Goal: Task Accomplishment & Management: Manage account settings

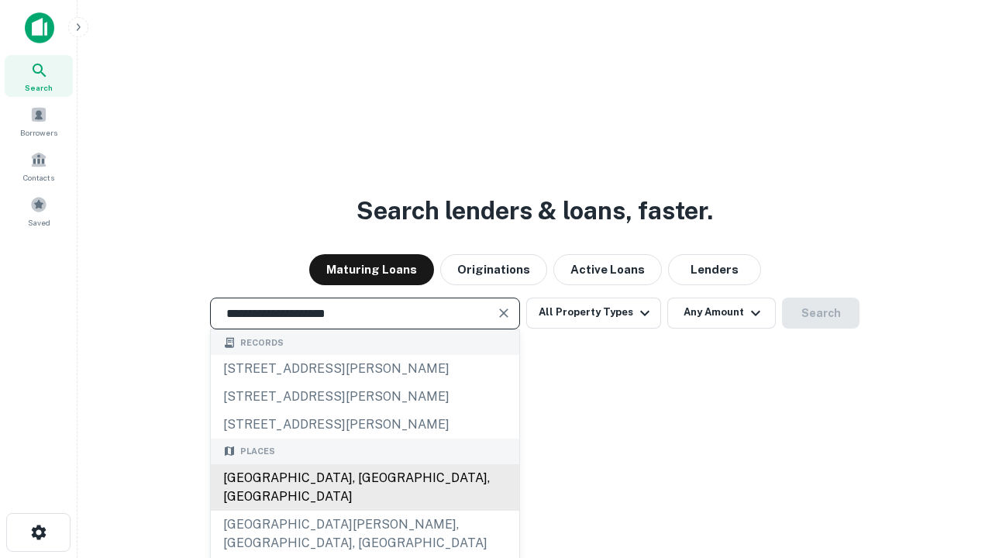
click at [364, 511] on div "[GEOGRAPHIC_DATA], [GEOGRAPHIC_DATA], [GEOGRAPHIC_DATA]" at bounding box center [365, 487] width 308 height 46
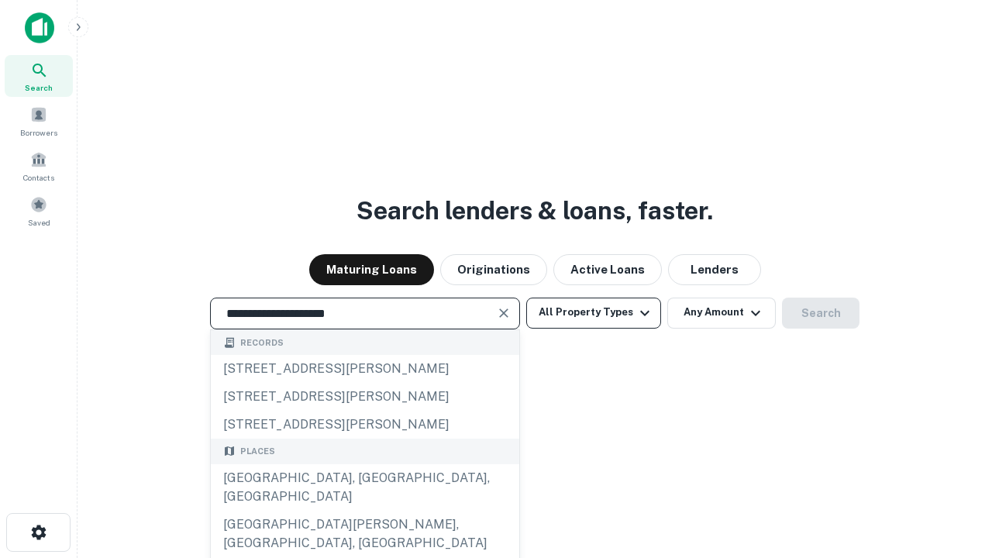
type input "**********"
click at [594, 312] on button "All Property Types" at bounding box center [593, 313] width 135 height 31
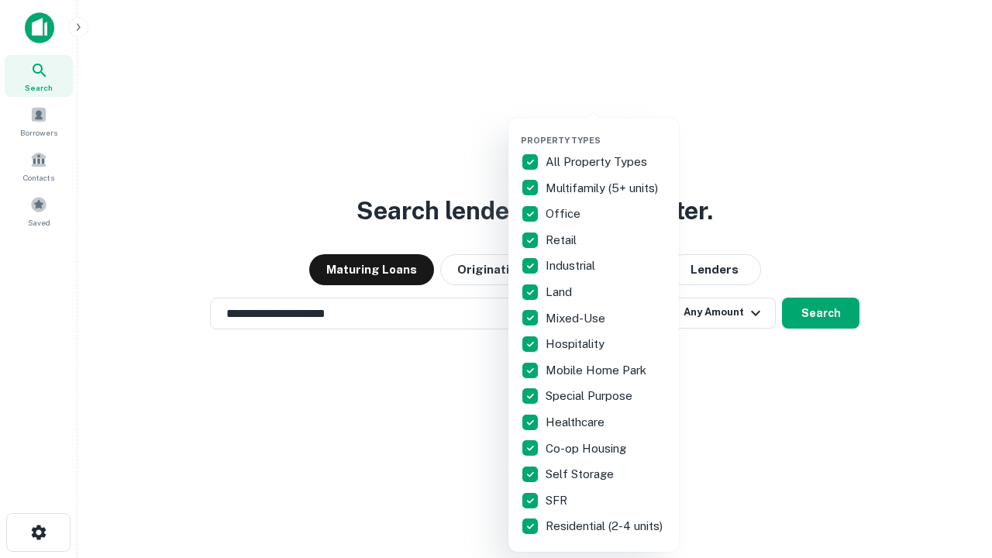
click at [606, 130] on button "button" at bounding box center [606, 130] width 170 height 1
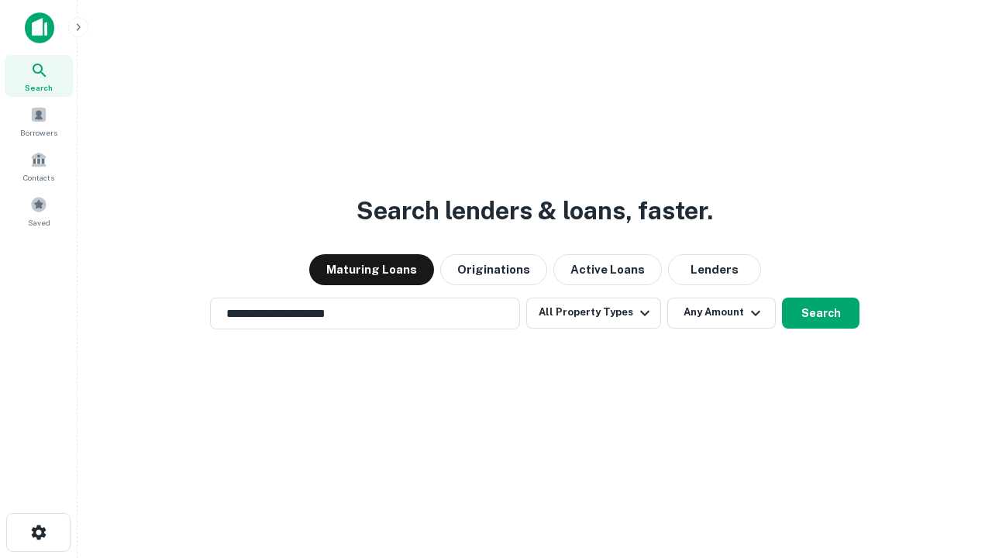
scroll to position [24, 0]
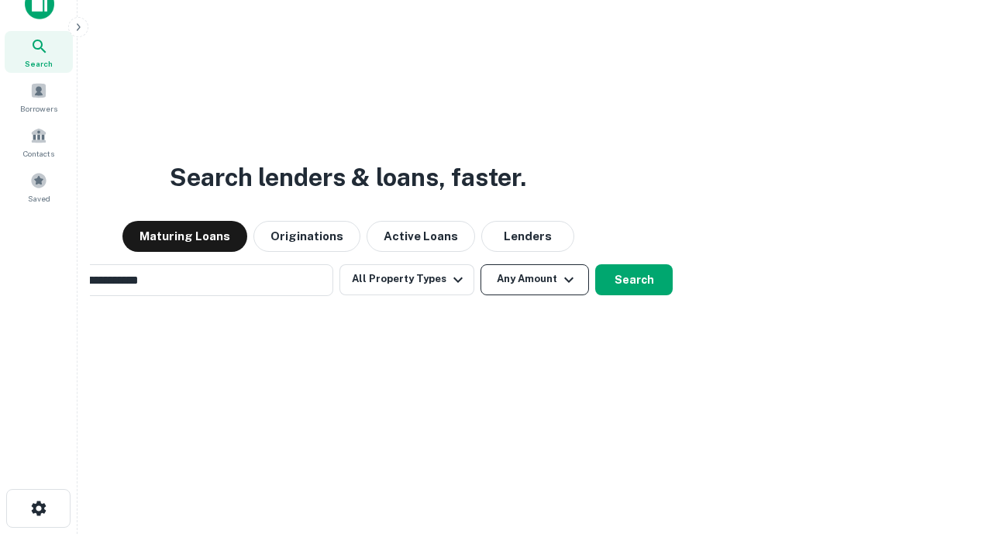
click at [480, 264] on button "Any Amount" at bounding box center [534, 279] width 108 height 31
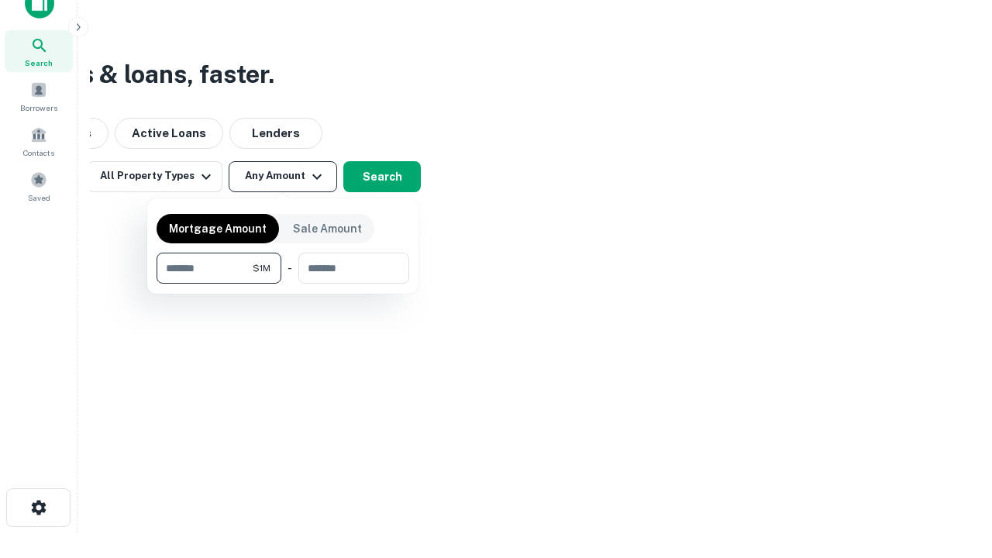
type input "*******"
click at [283, 284] on button "button" at bounding box center [283, 284] width 253 height 1
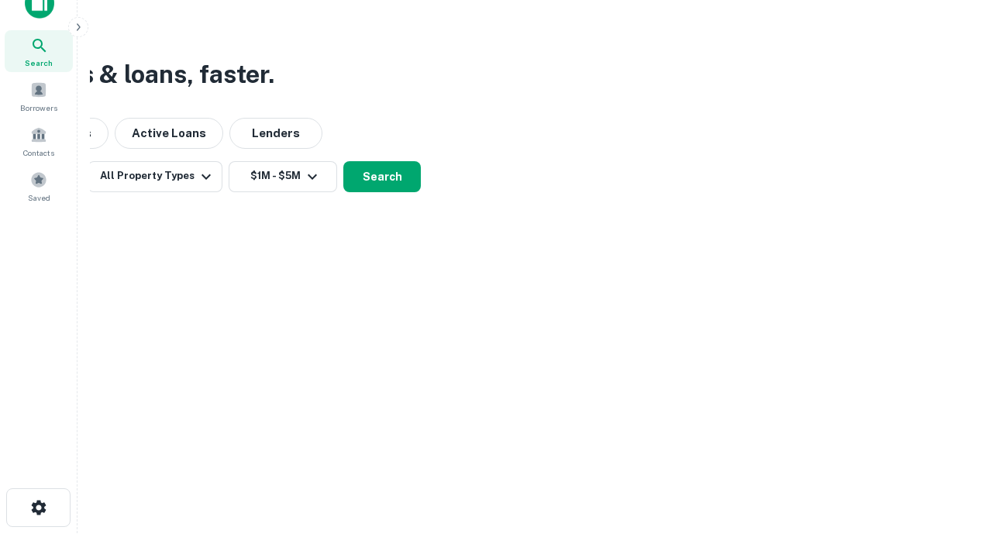
scroll to position [24, 0]
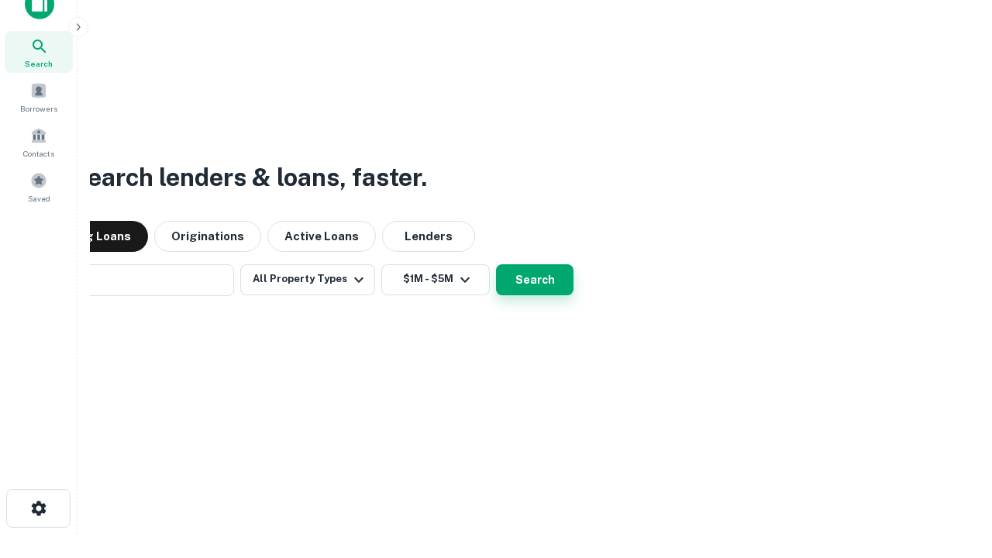
click at [496, 264] on button "Search" at bounding box center [534, 279] width 77 height 31
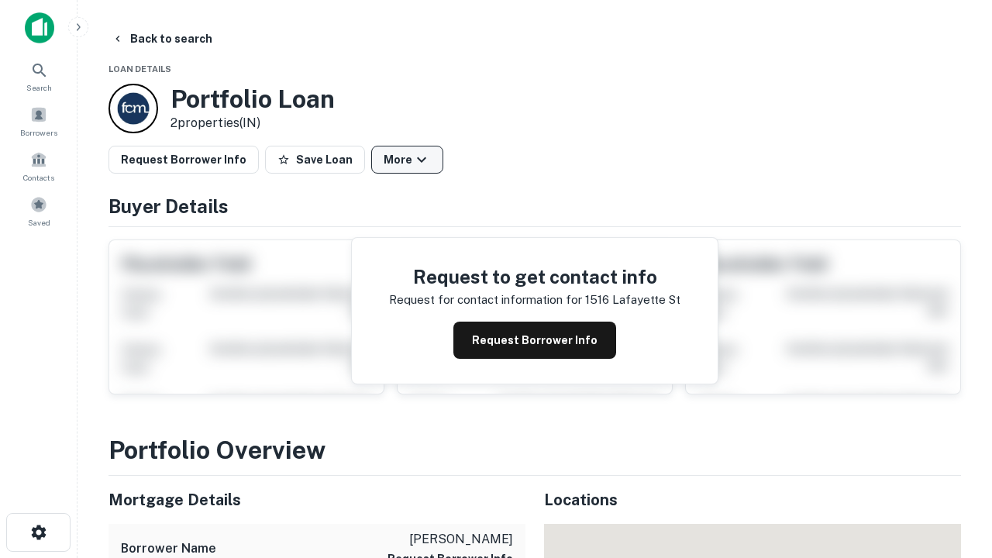
click at [407, 160] on button "More" at bounding box center [407, 160] width 72 height 28
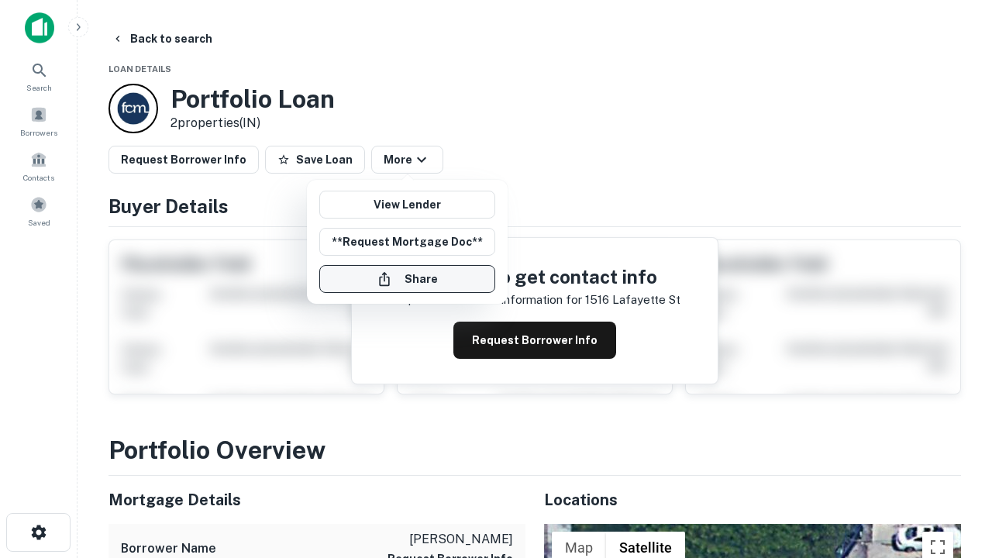
click at [407, 279] on button "Share" at bounding box center [407, 279] width 176 height 28
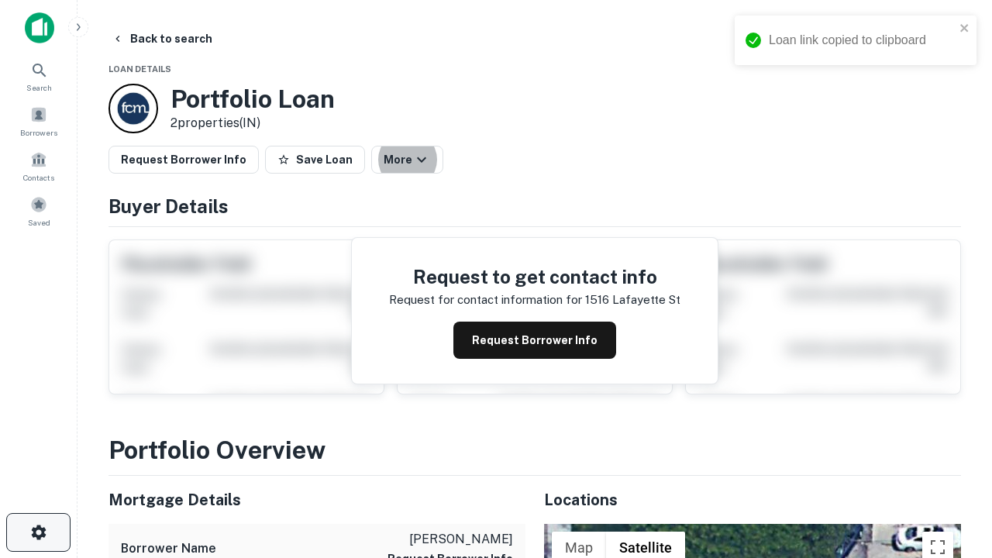
click at [38, 532] on icon "button" at bounding box center [38, 532] width 19 height 19
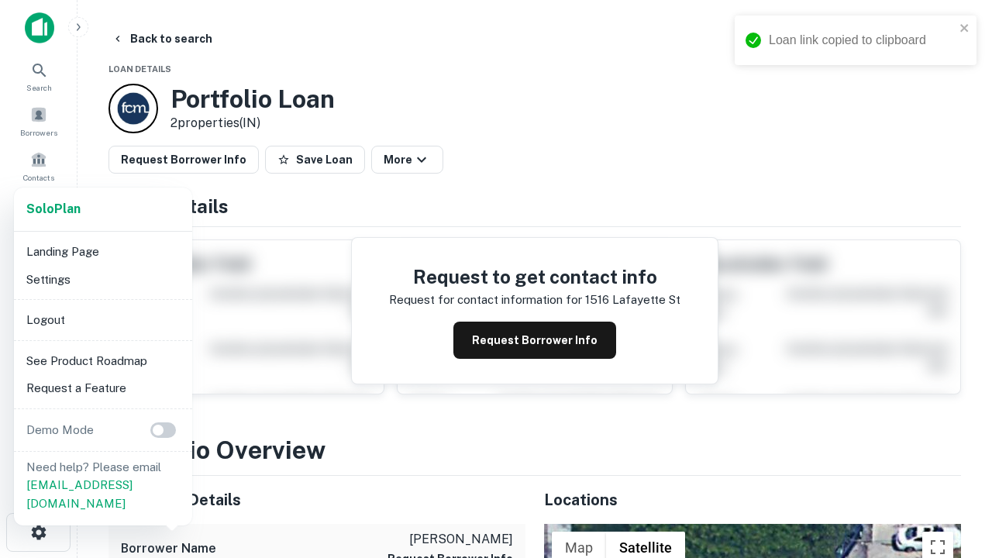
click at [102, 319] on li "Logout" at bounding box center [103, 320] width 166 height 28
